Goal: Task Accomplishment & Management: Use online tool/utility

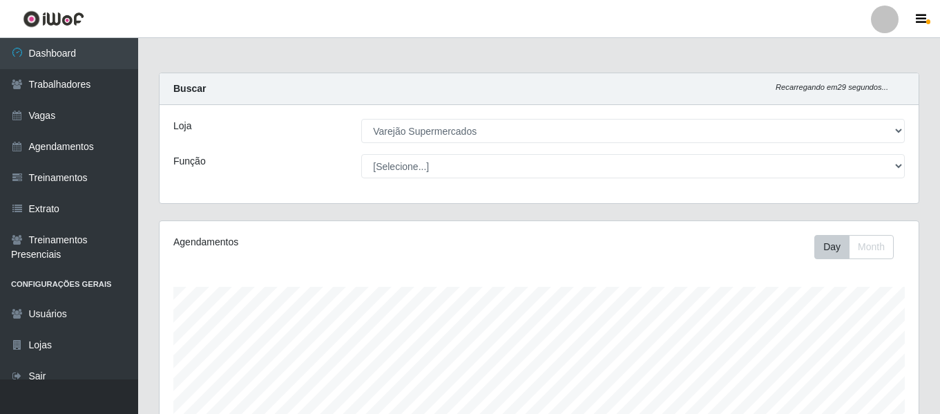
select select "237"
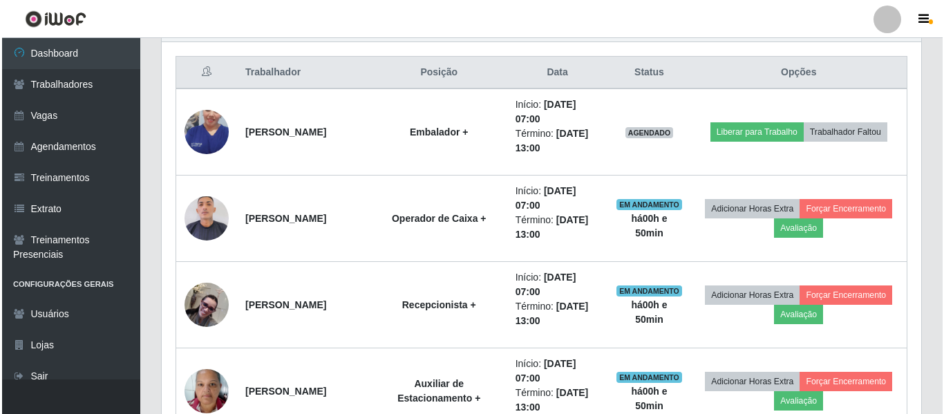
scroll to position [448, 0]
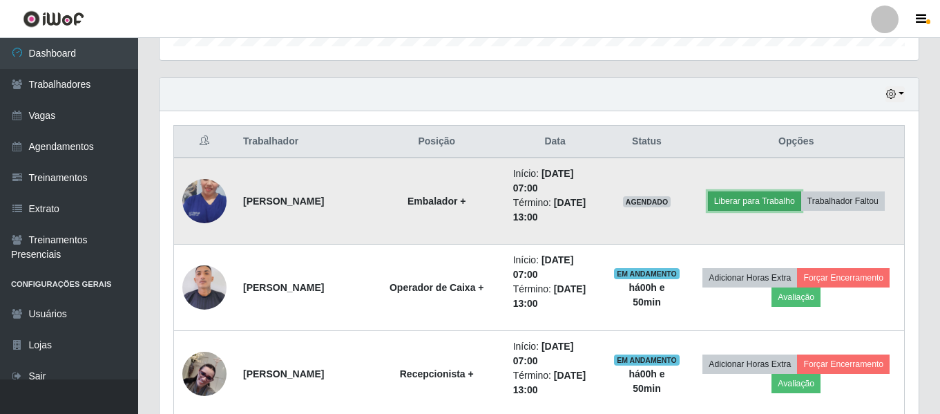
click at [761, 198] on button "Liberar para Trabalho" at bounding box center [754, 200] width 93 height 19
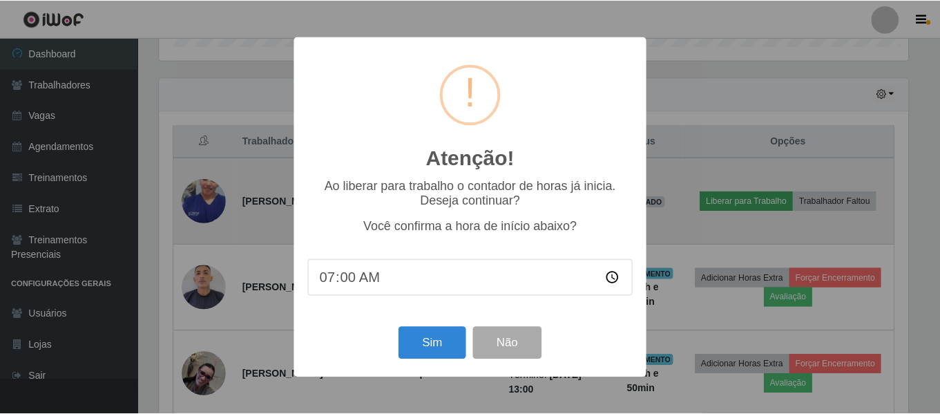
scroll to position [287, 753]
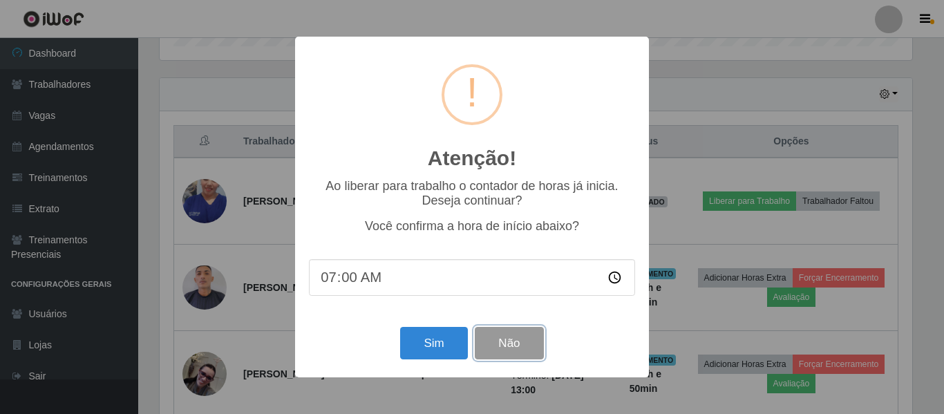
click at [510, 343] on button "Não" at bounding box center [509, 343] width 68 height 32
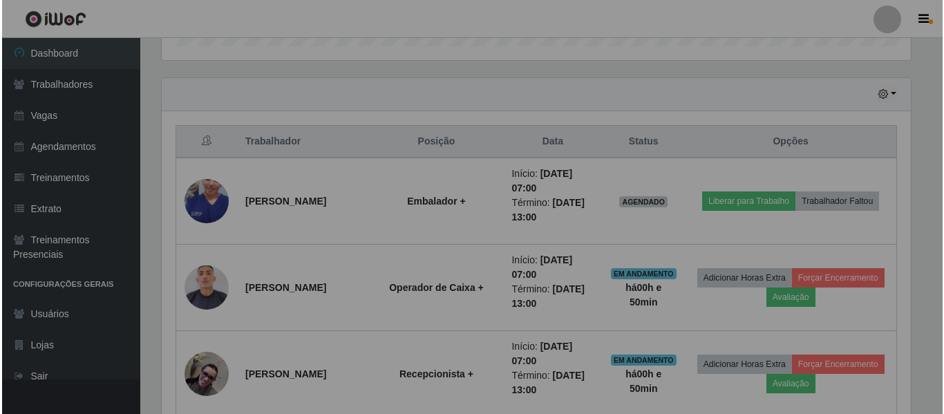
scroll to position [287, 759]
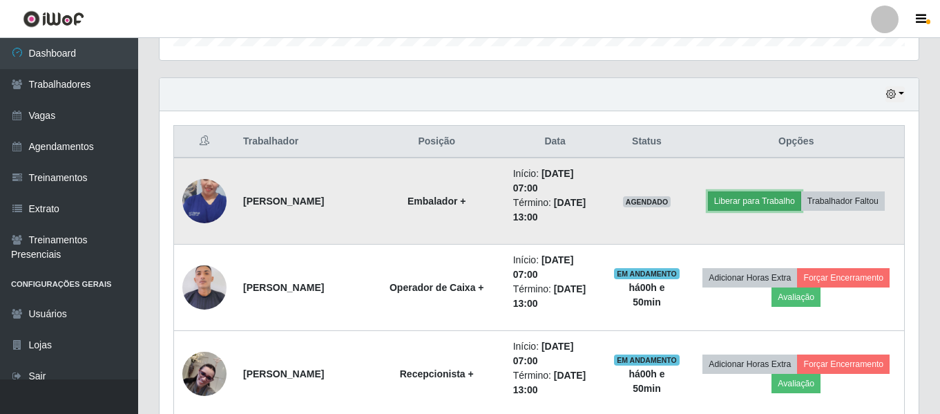
click at [751, 200] on button "Liberar para Trabalho" at bounding box center [754, 200] width 93 height 19
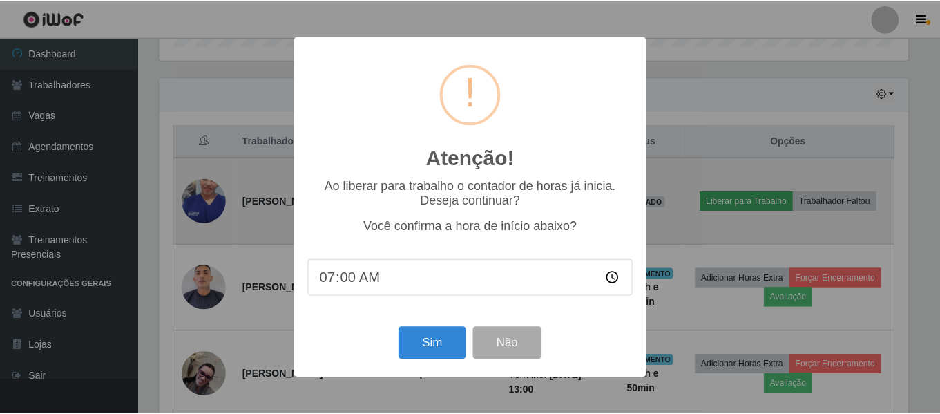
scroll to position [287, 753]
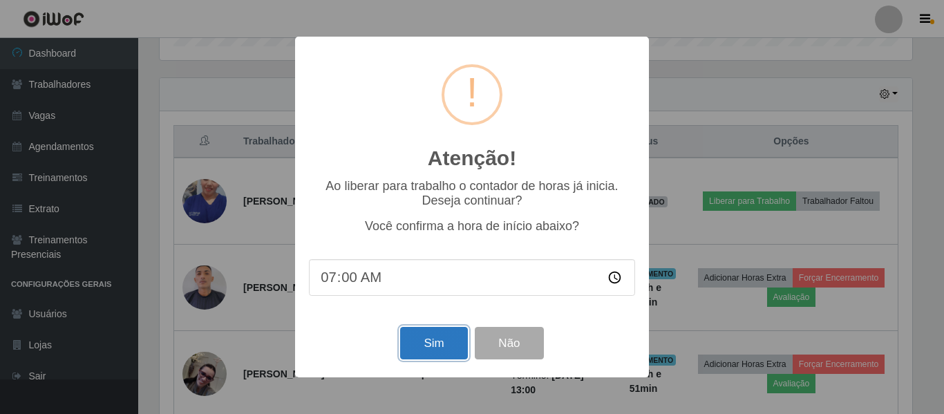
click at [450, 340] on button "Sim" at bounding box center [433, 343] width 67 height 32
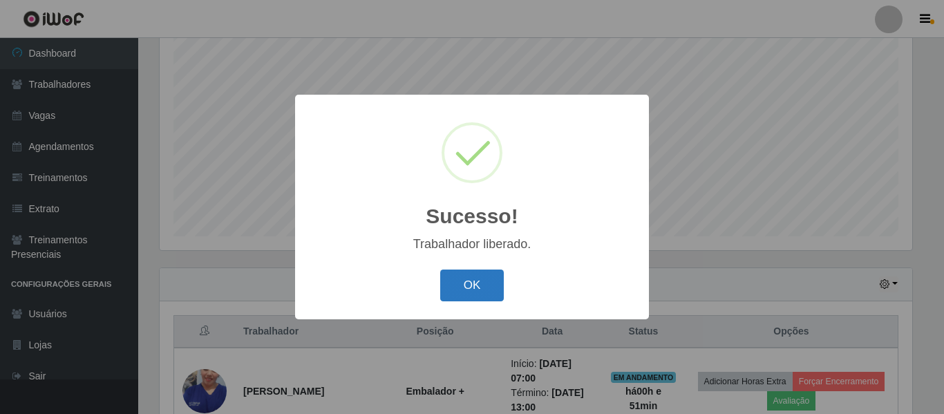
click at [489, 286] on button "OK" at bounding box center [472, 285] width 64 height 32
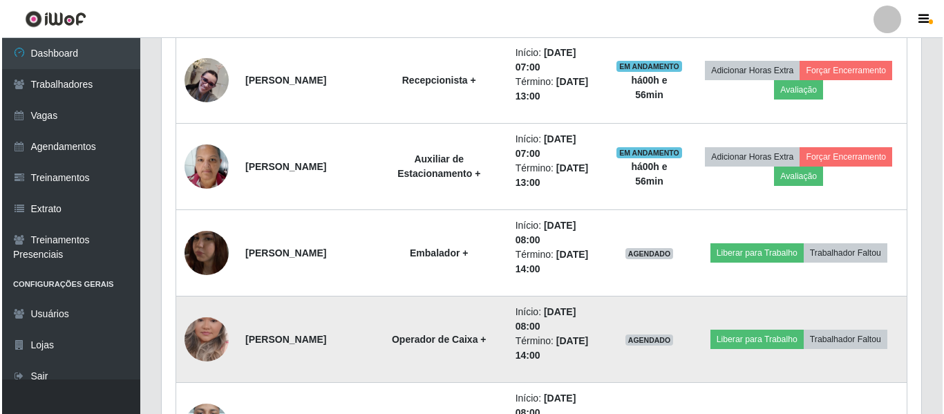
scroll to position [811, 0]
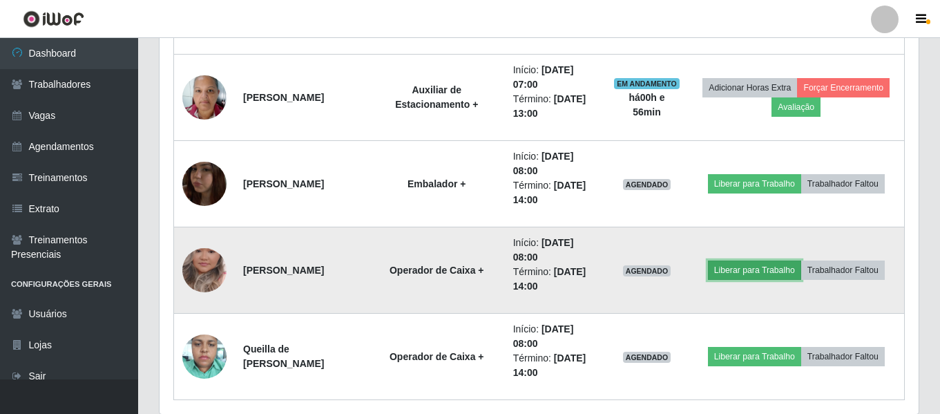
click at [748, 271] on button "Liberar para Trabalho" at bounding box center [754, 270] width 93 height 19
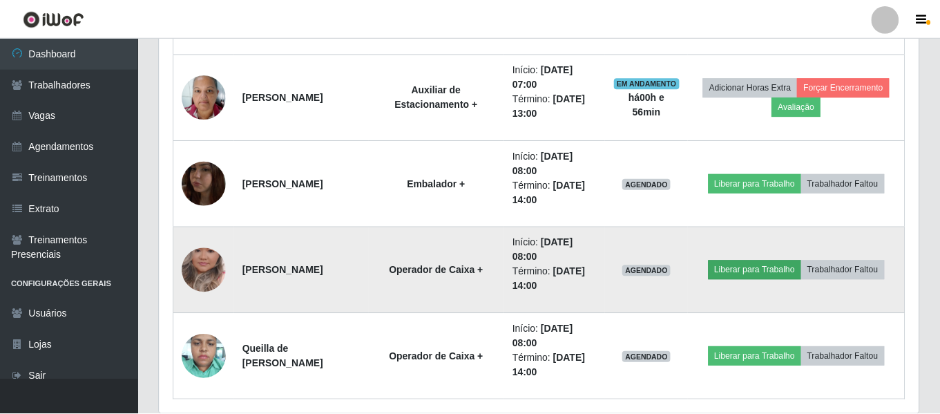
scroll to position [287, 753]
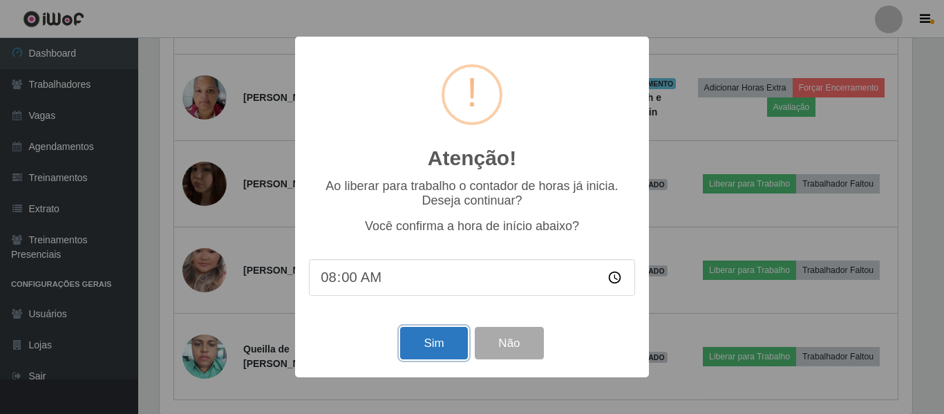
click at [451, 341] on button "Sim" at bounding box center [433, 343] width 67 height 32
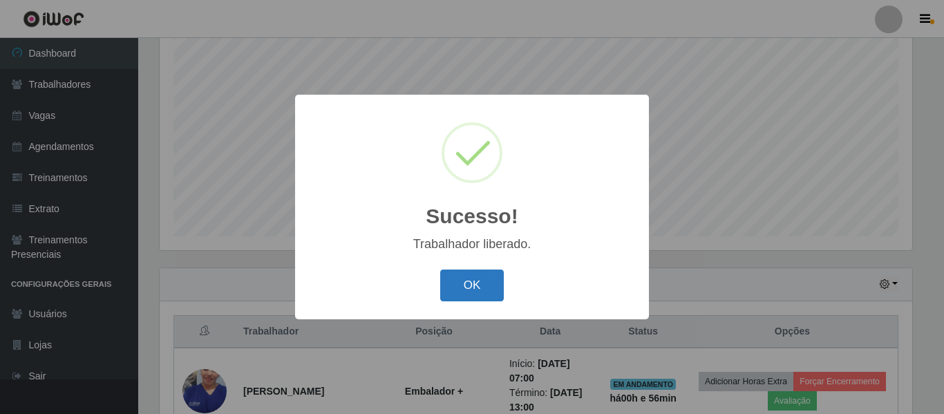
click at [457, 276] on button "OK" at bounding box center [472, 285] width 64 height 32
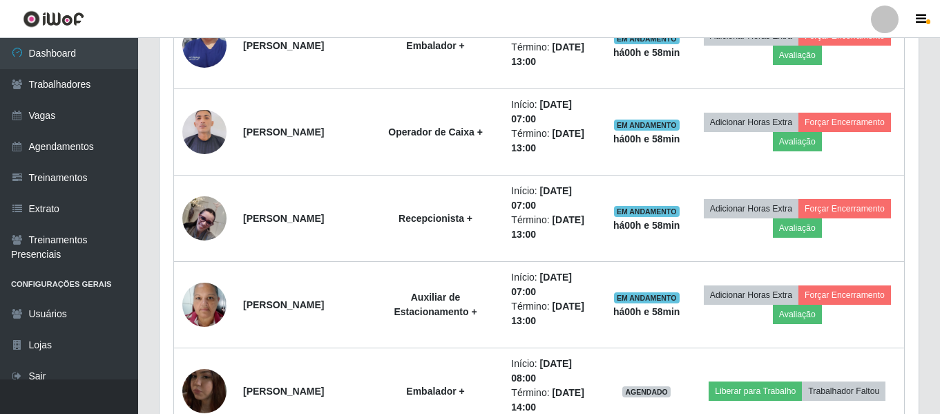
scroll to position [672, 0]
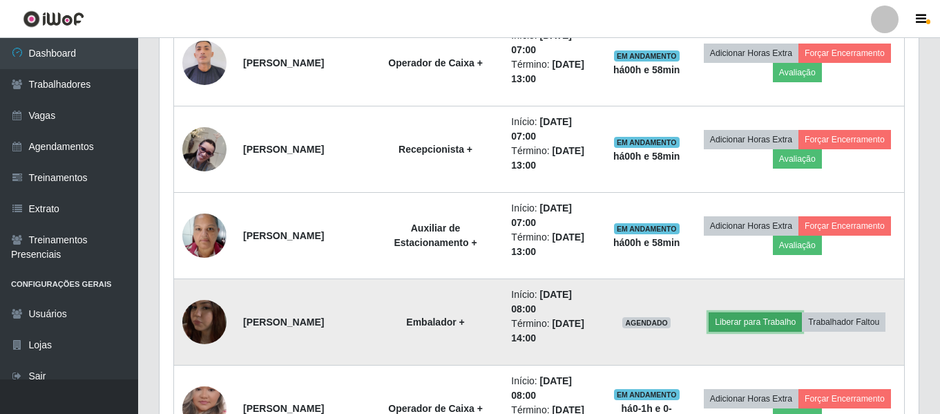
click at [745, 321] on button "Liberar para Trabalho" at bounding box center [755, 321] width 93 height 19
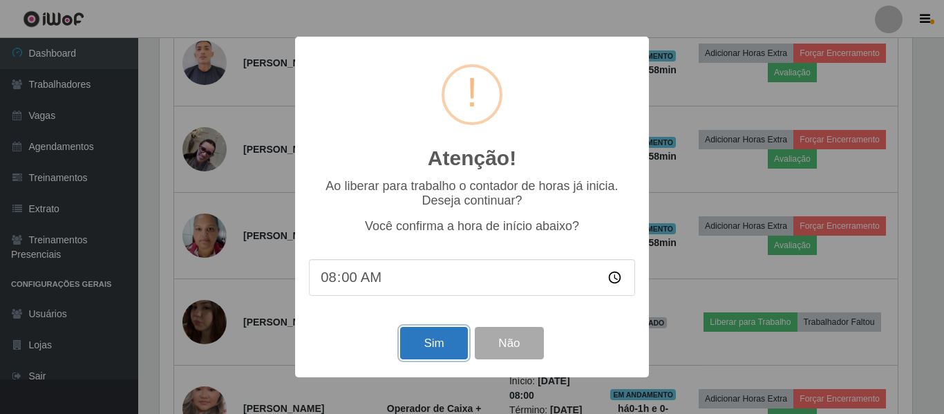
click at [433, 341] on button "Sim" at bounding box center [433, 343] width 67 height 32
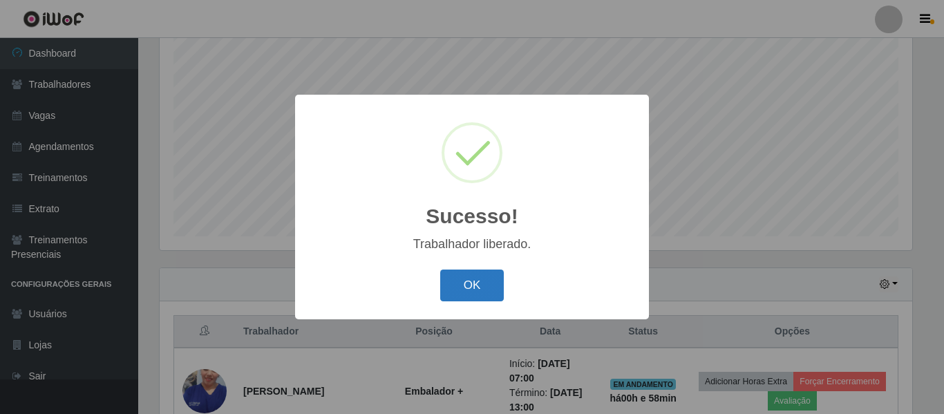
click at [471, 293] on button "OK" at bounding box center [472, 285] width 64 height 32
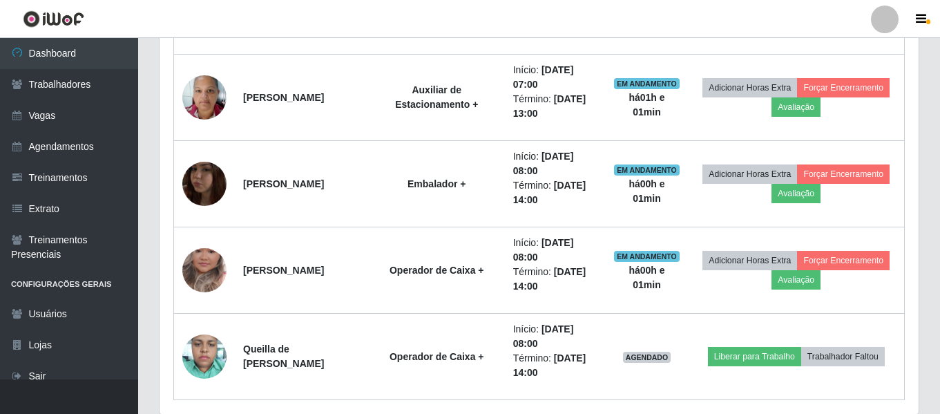
scroll to position [862, 0]
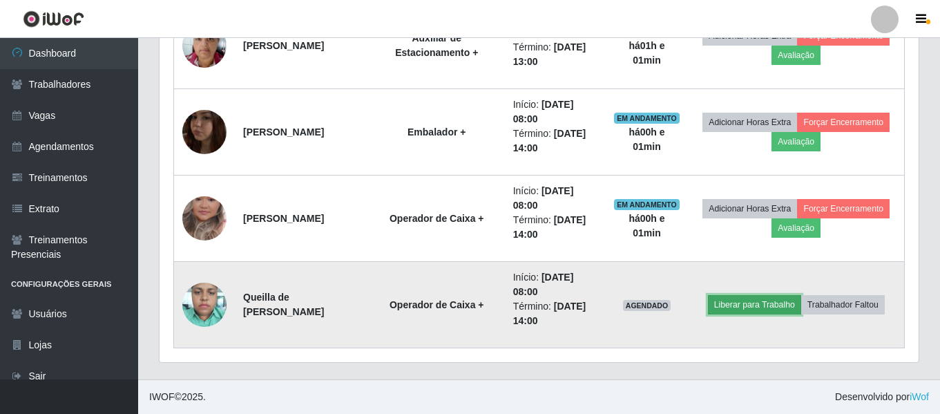
click at [737, 308] on button "Liberar para Trabalho" at bounding box center [754, 304] width 93 height 19
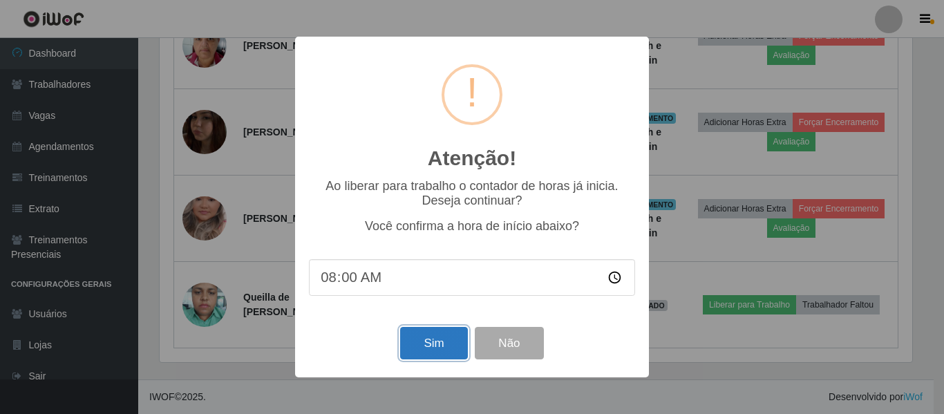
click at [444, 346] on button "Sim" at bounding box center [433, 343] width 67 height 32
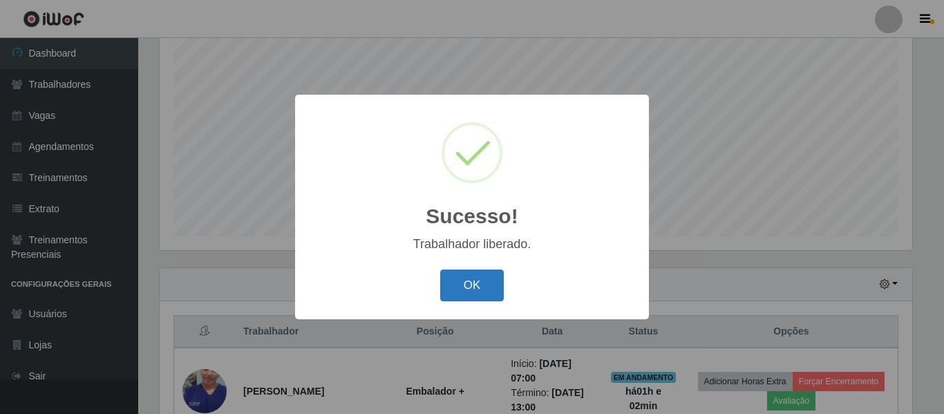
click at [456, 286] on button "OK" at bounding box center [472, 285] width 64 height 32
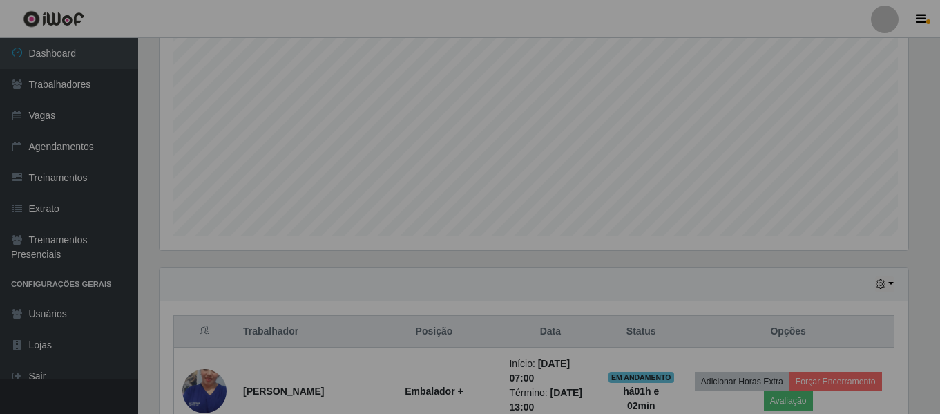
scroll to position [287, 759]
